Goal: Use online tool/utility

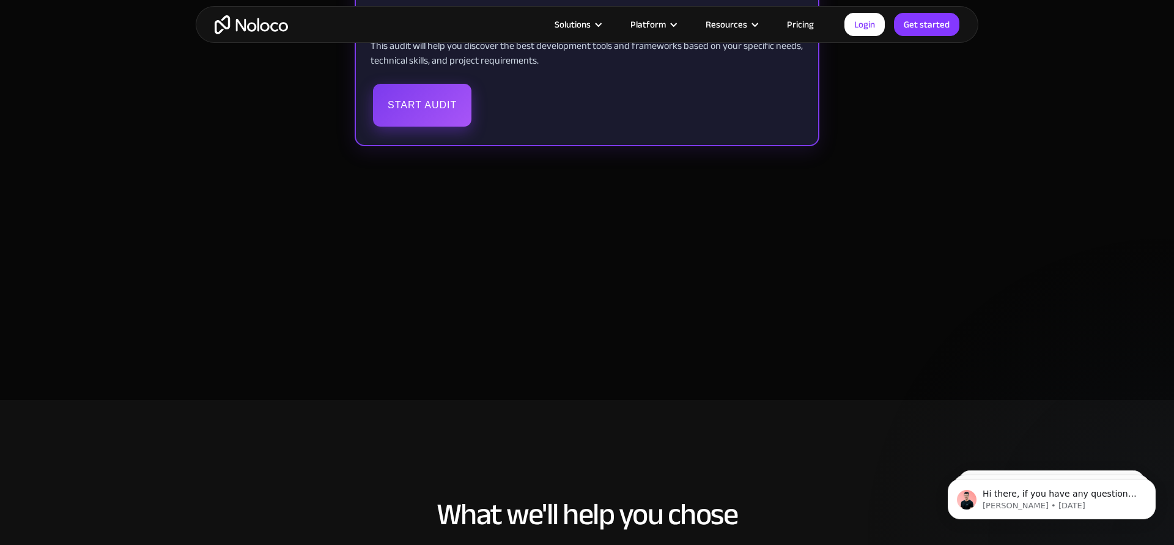
click at [443, 88] on button "Start Audit" at bounding box center [422, 105] width 98 height 43
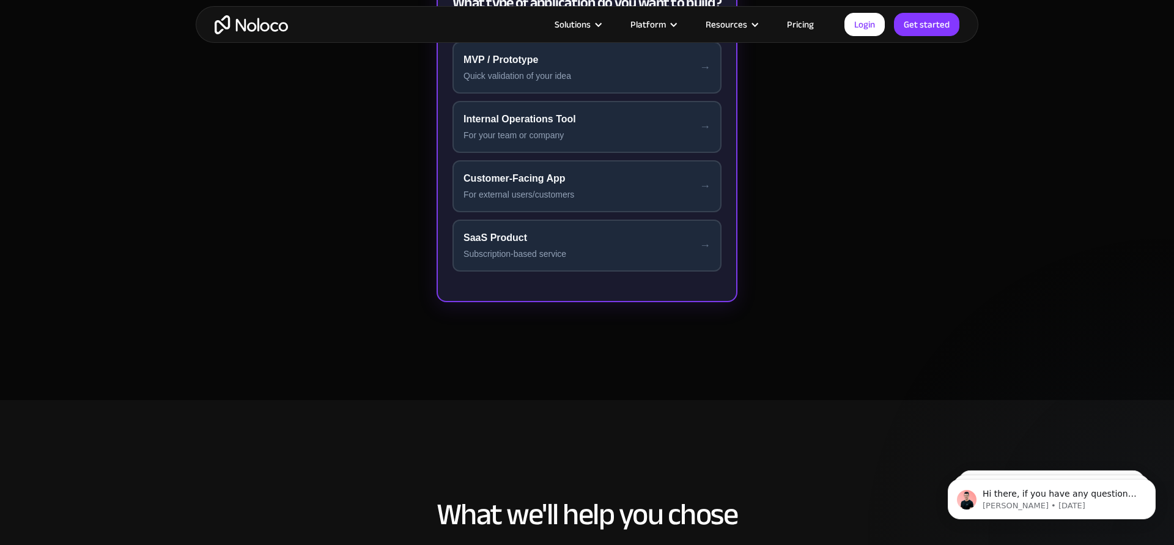
scroll to position [531, 0]
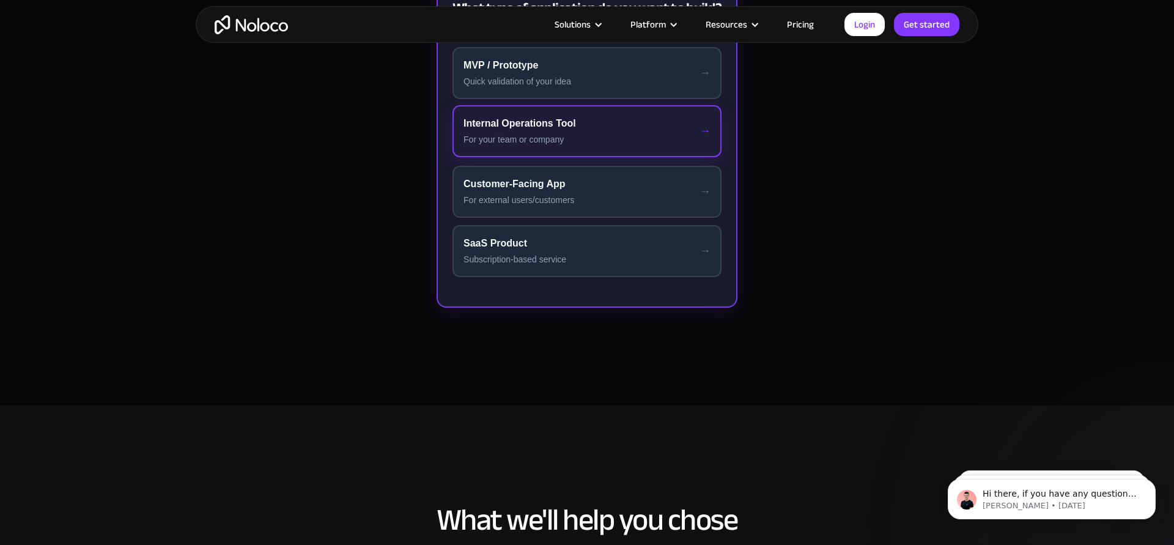
click at [593, 133] on div "For your team or company" at bounding box center [586, 139] width 247 height 13
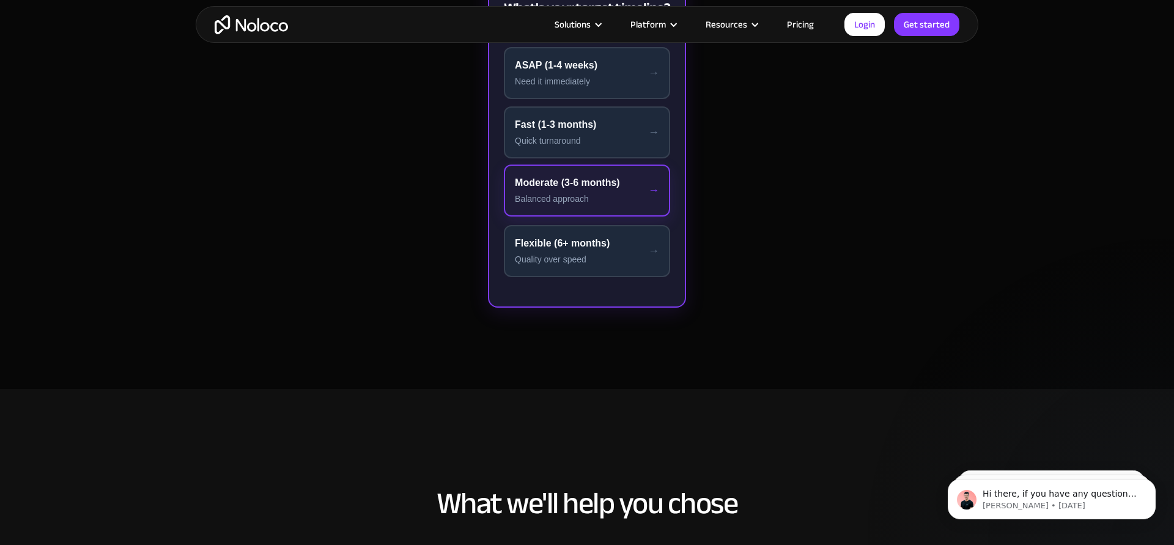
click at [627, 190] on div "Moderate (3-6 months)" at bounding box center [587, 182] width 144 height 15
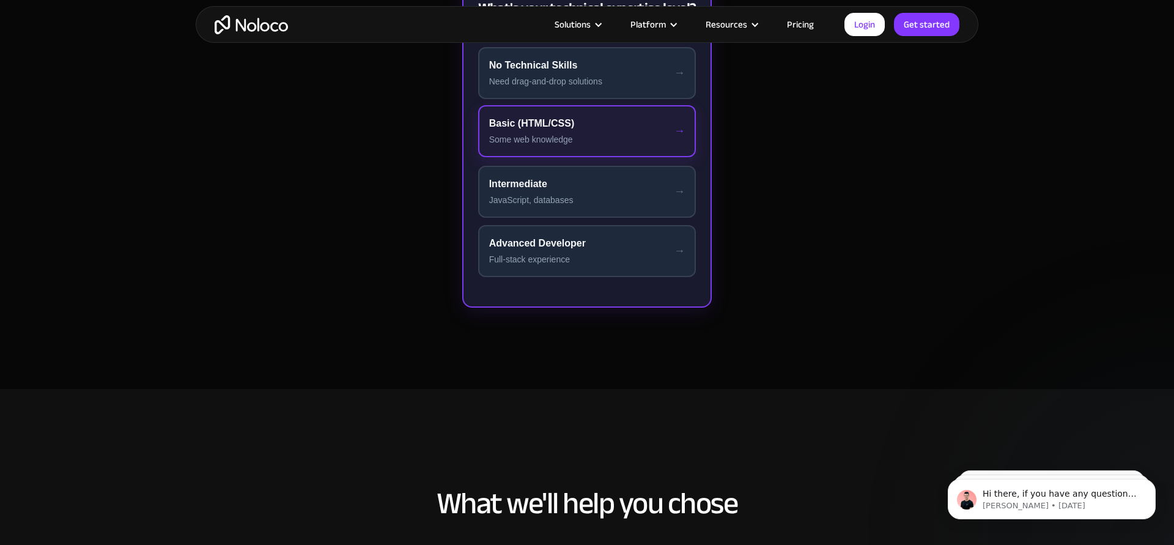
click at [645, 128] on div "Basic (HTML/CSS)" at bounding box center [587, 123] width 196 height 15
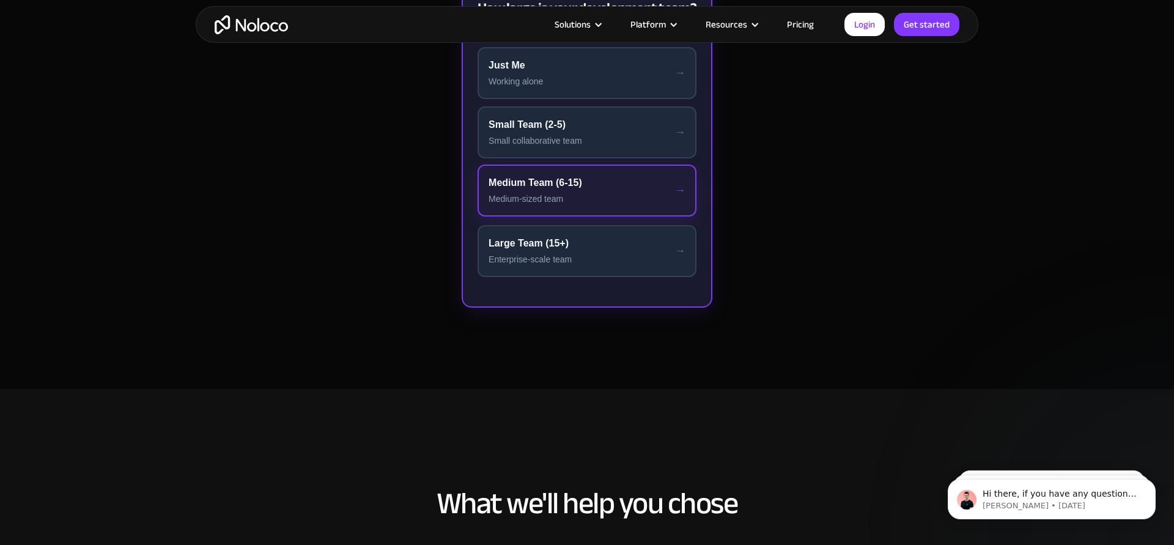
click at [632, 190] on div "Medium Team (6-15)" at bounding box center [586, 182] width 197 height 15
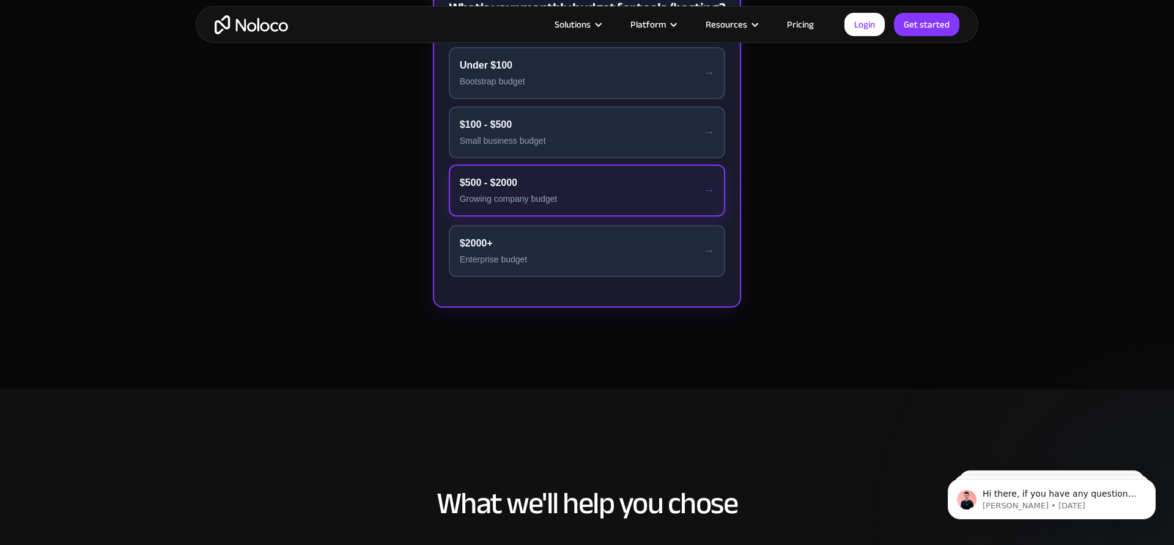
click at [627, 190] on button "$500 - $2000 Growing company budget" at bounding box center [587, 190] width 277 height 52
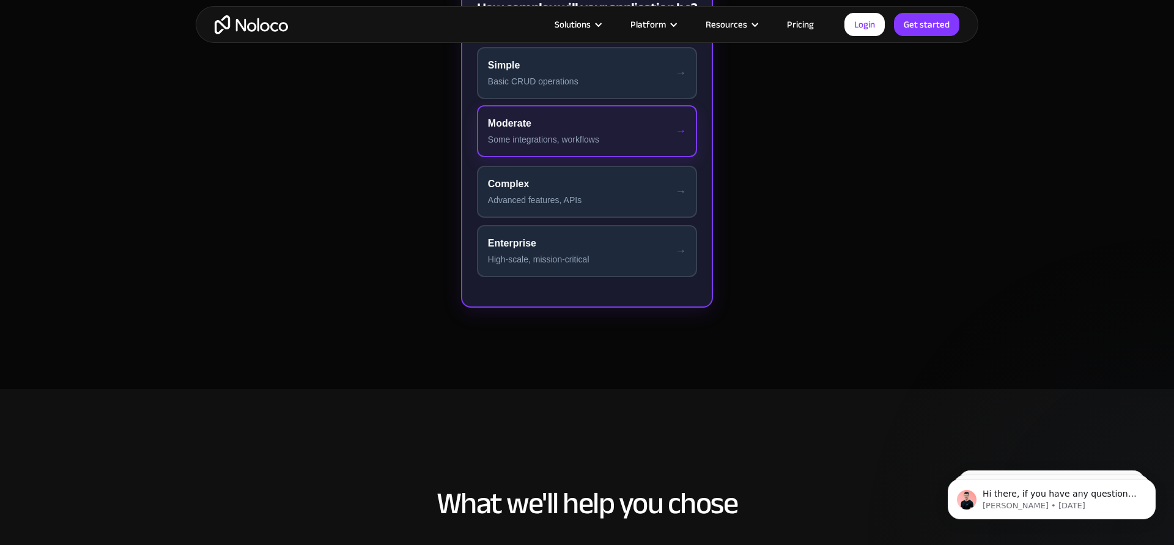
click at [641, 137] on div "Some integrations, workflows" at bounding box center [587, 139] width 198 height 13
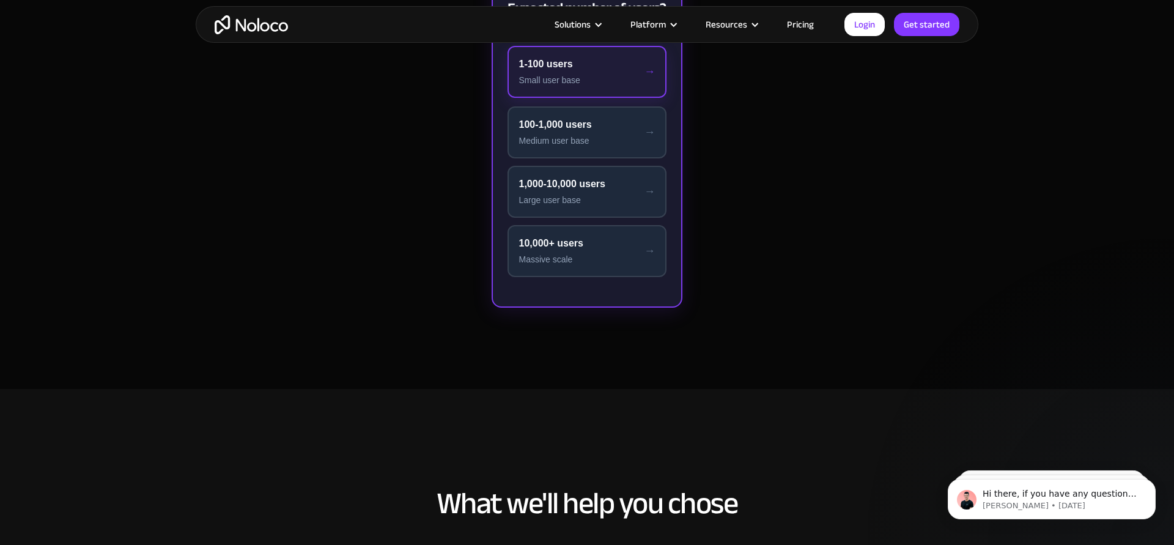
click at [636, 89] on button "1-100 users Small user base" at bounding box center [586, 72] width 158 height 52
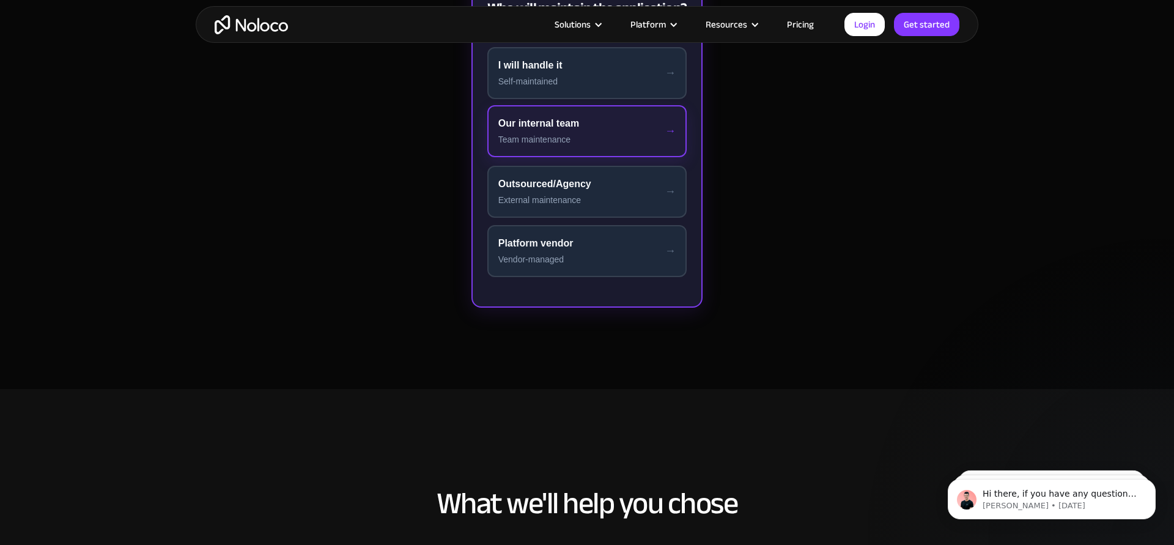
click at [629, 140] on div "Team maintenance" at bounding box center [587, 139] width 178 height 13
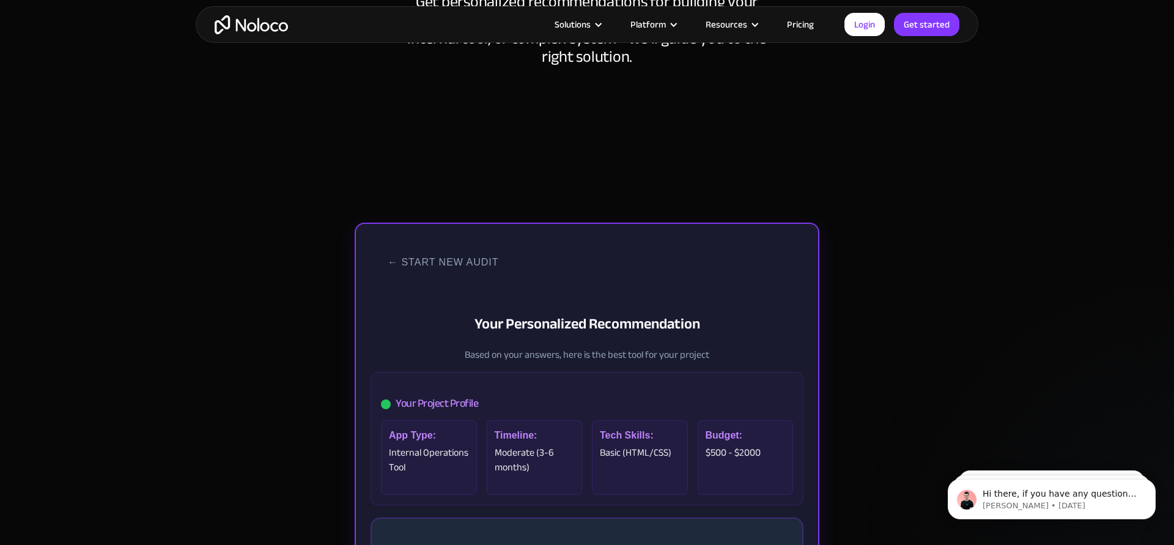
scroll to position [208, 0]
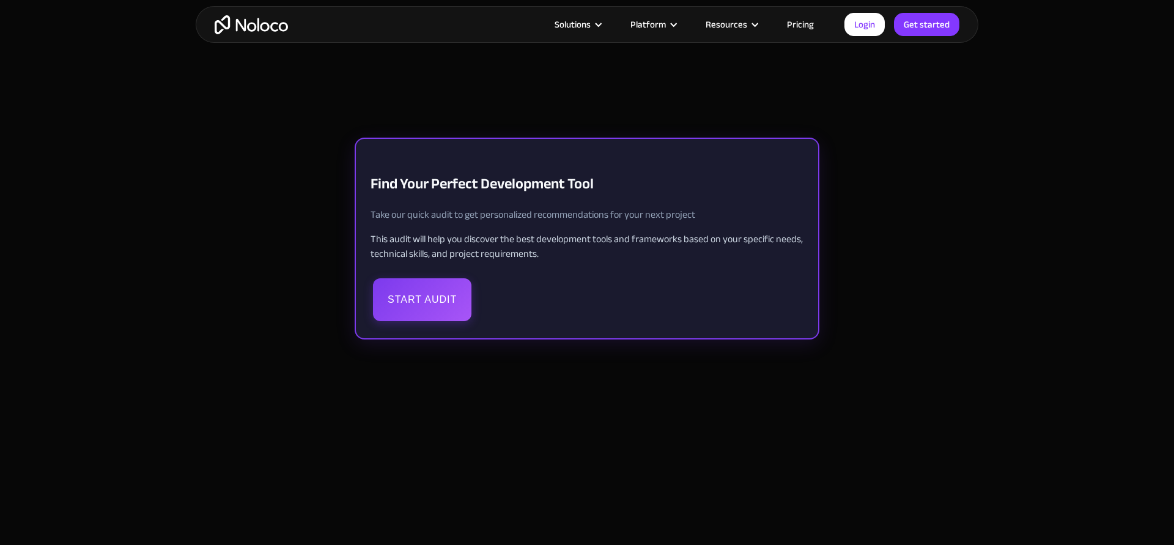
scroll to position [372, 0]
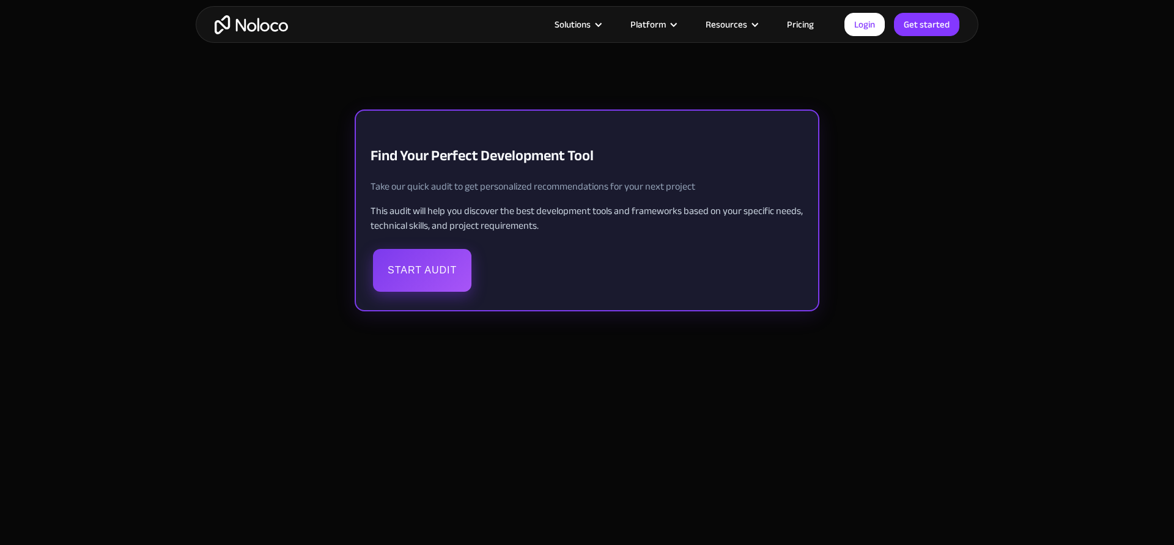
click at [396, 271] on button "Start Audit" at bounding box center [422, 270] width 98 height 43
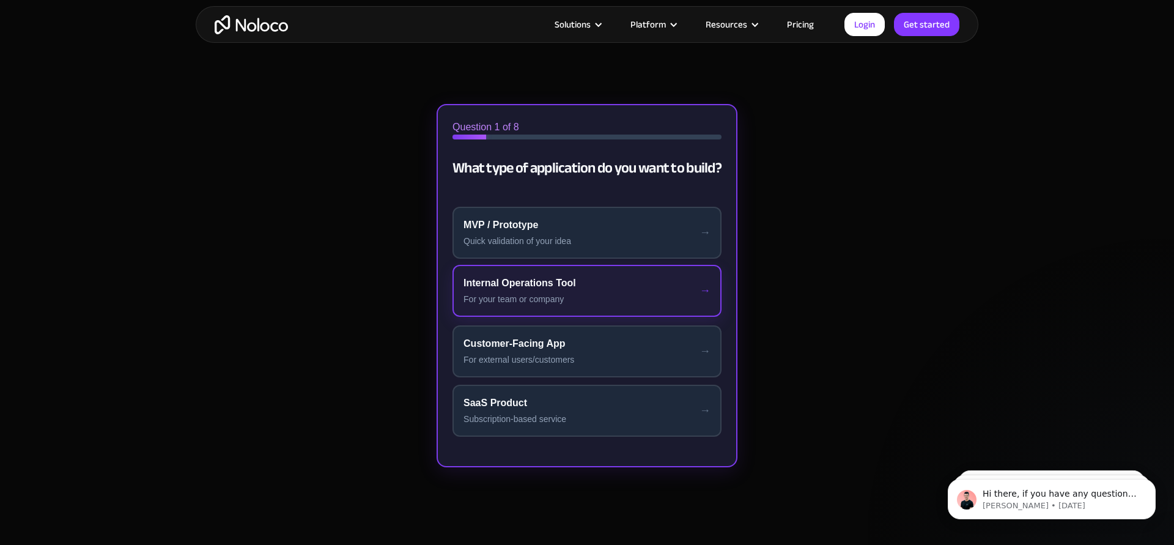
scroll to position [0, 0]
click at [531, 293] on div "For your team or company" at bounding box center [586, 299] width 247 height 13
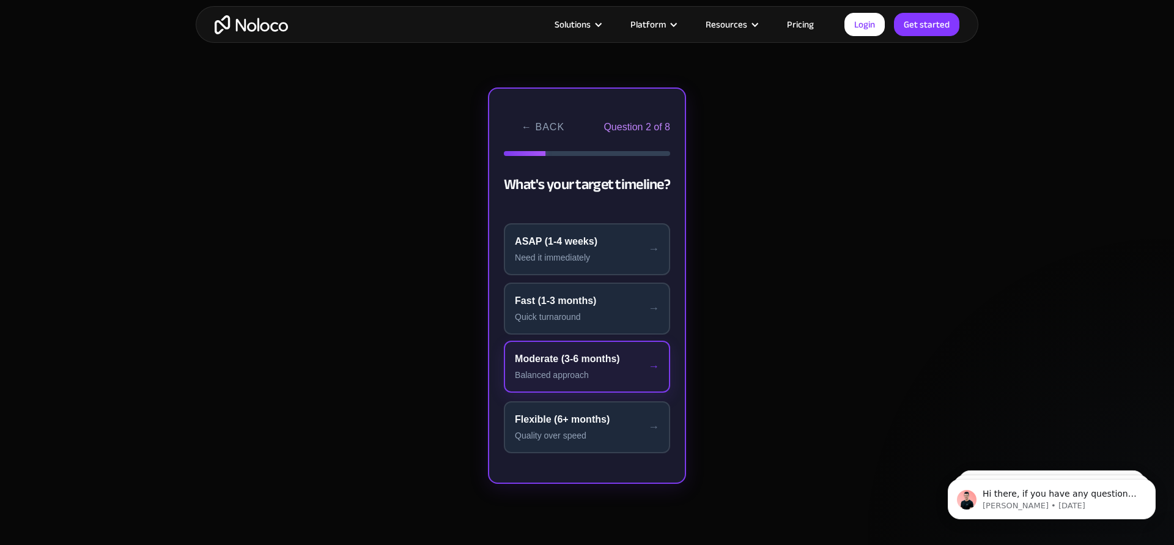
click at [543, 361] on div "Moderate (3-6 months)" at bounding box center [587, 358] width 144 height 15
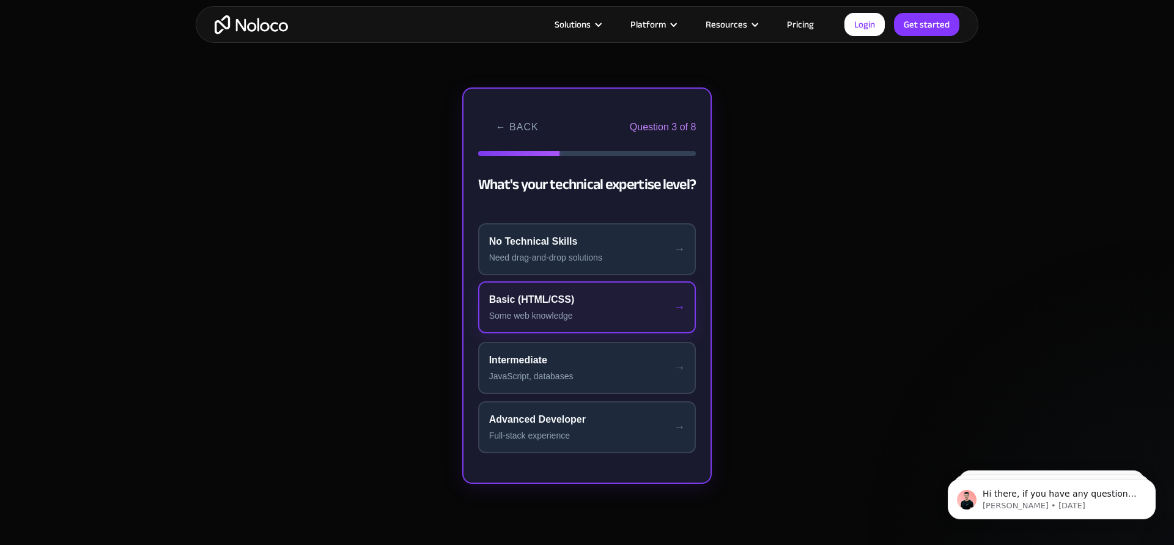
click at [550, 314] on div "Some web knowledge" at bounding box center [587, 315] width 196 height 13
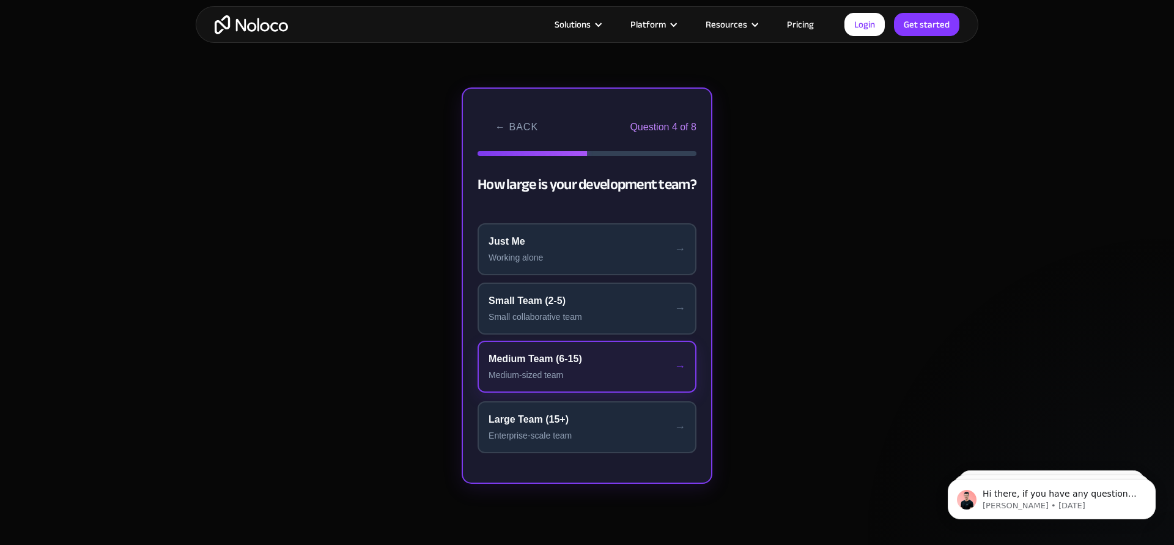
click at [548, 367] on button "Medium Team (6-15) Medium-sized team" at bounding box center [586, 366] width 219 height 52
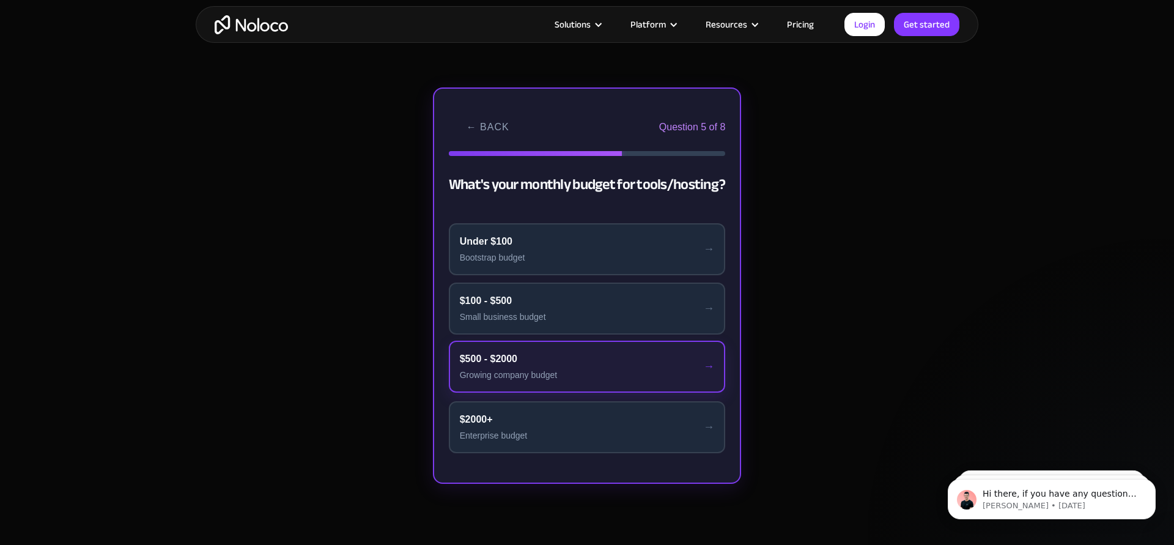
click at [553, 366] on button "$500 - $2000 Growing company budget" at bounding box center [587, 366] width 277 height 52
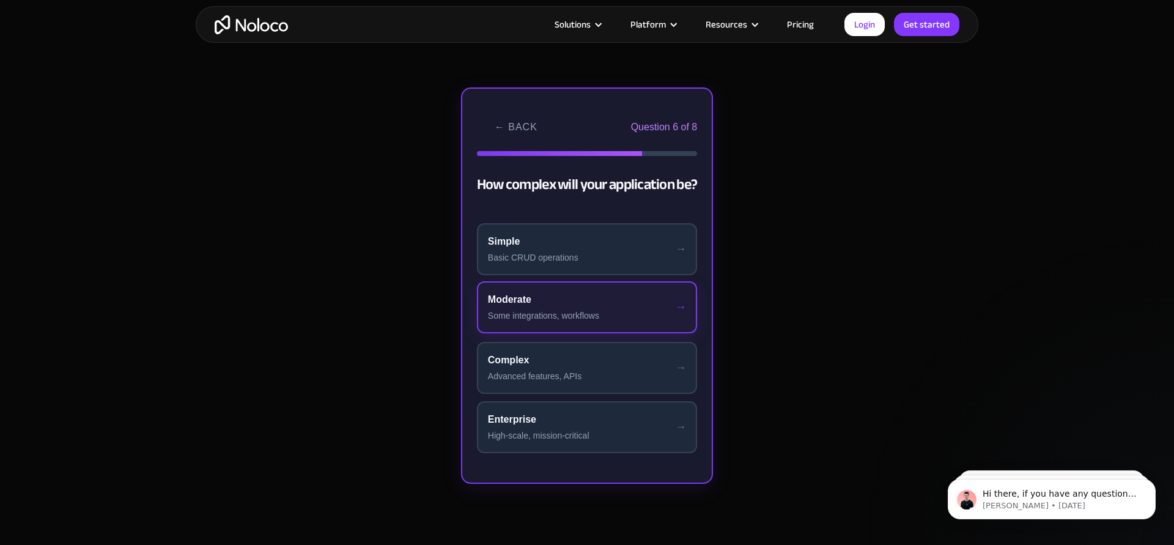
click at [567, 320] on div "Some integrations, workflows" at bounding box center [587, 315] width 198 height 13
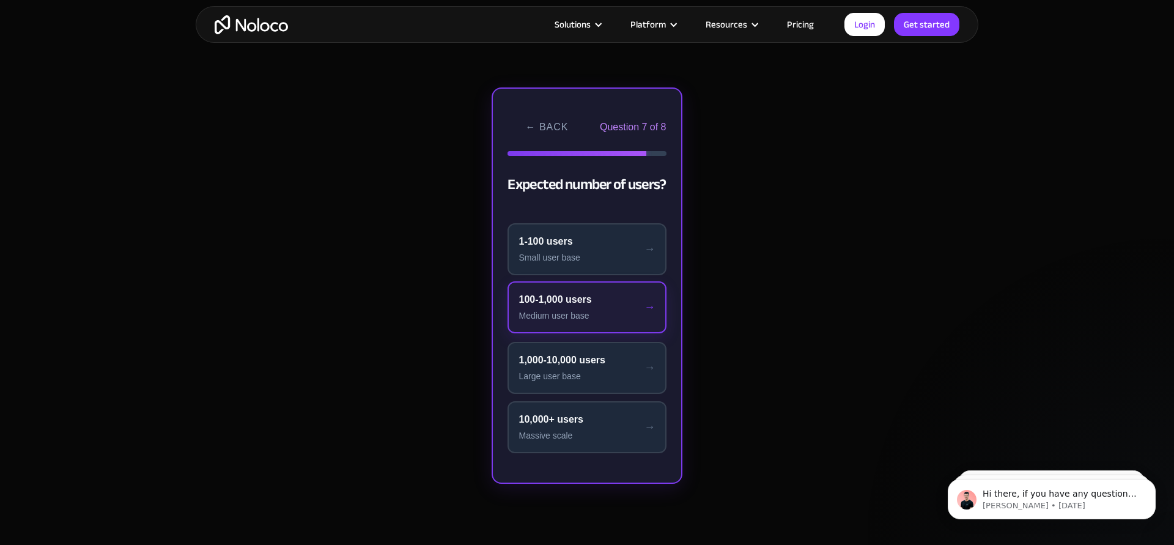
click at [575, 329] on button "100-1,000 users Medium user base" at bounding box center [586, 307] width 158 height 52
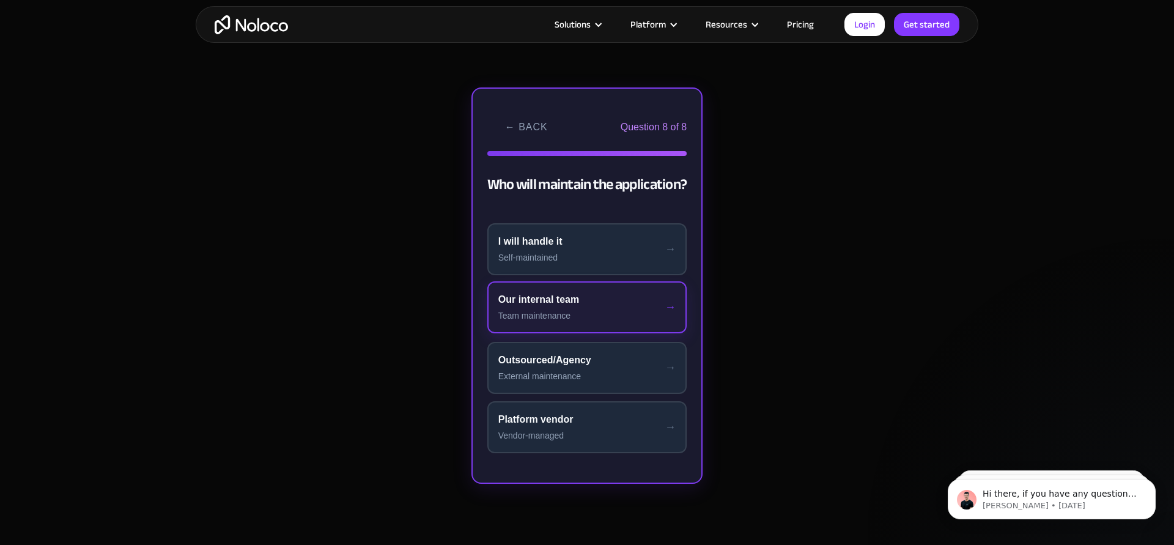
click at [591, 302] on div "Our internal team" at bounding box center [587, 299] width 178 height 15
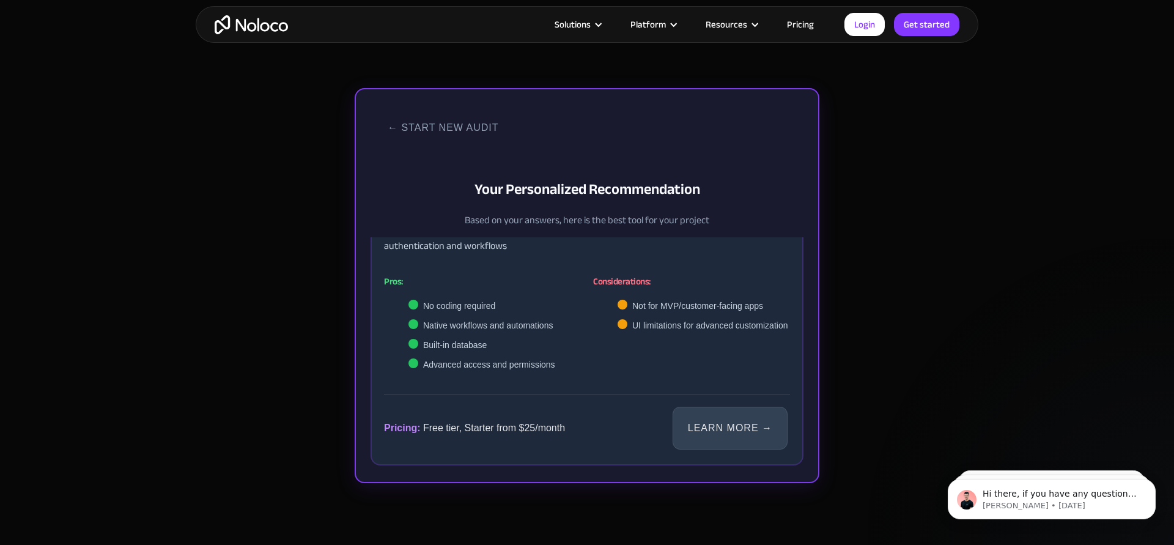
scroll to position [252, 0]
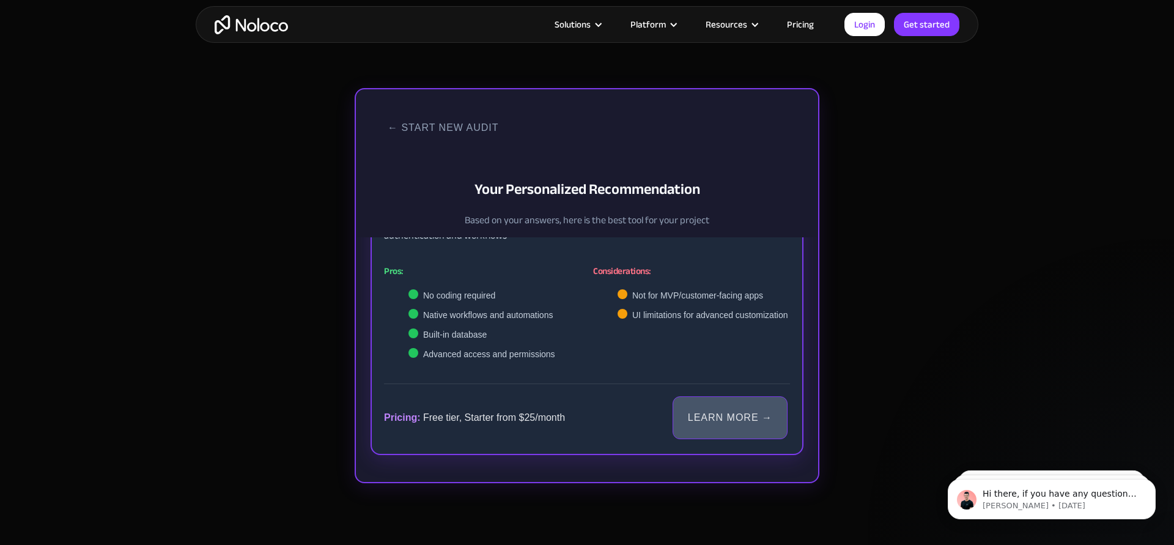
click at [724, 422] on link "Learn More →" at bounding box center [729, 417] width 115 height 43
